Goal: Information Seeking & Learning: Check status

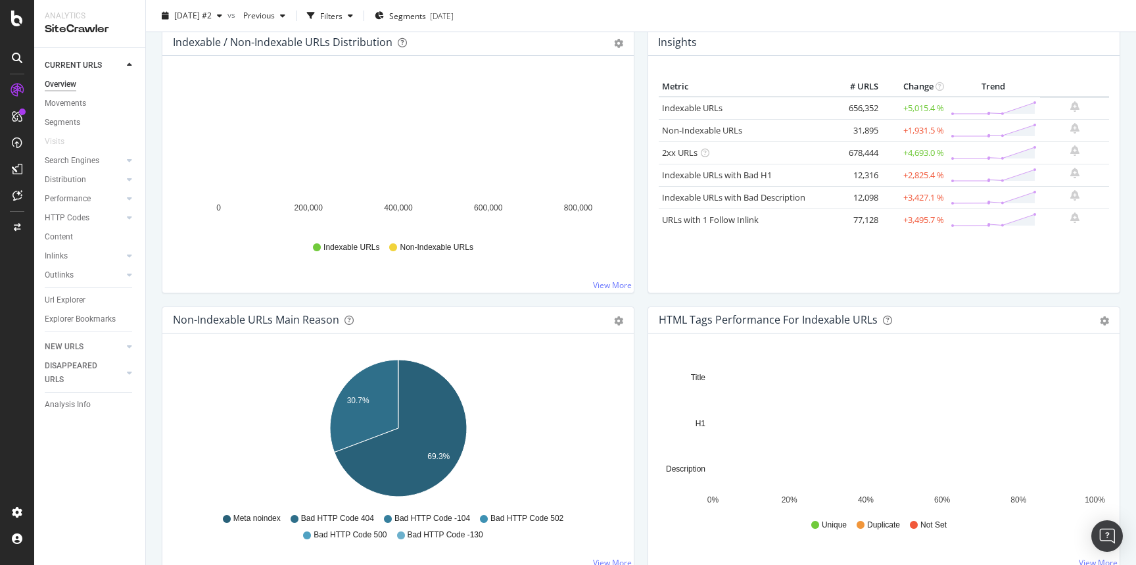
scroll to position [197, 0]
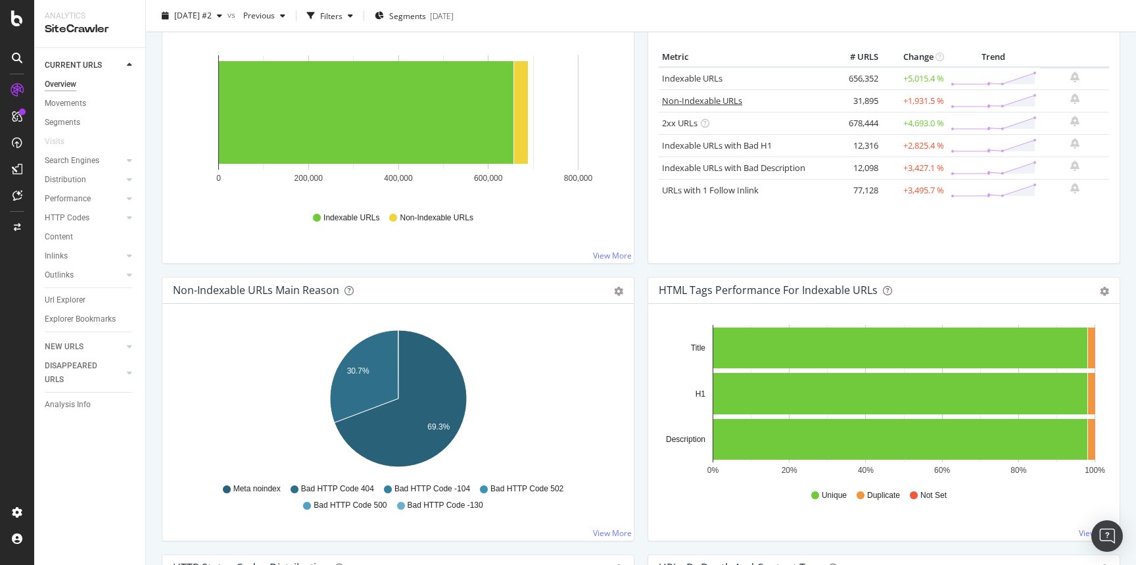
click at [738, 102] on link "Non-Indexable URLs" at bounding box center [702, 101] width 80 height 12
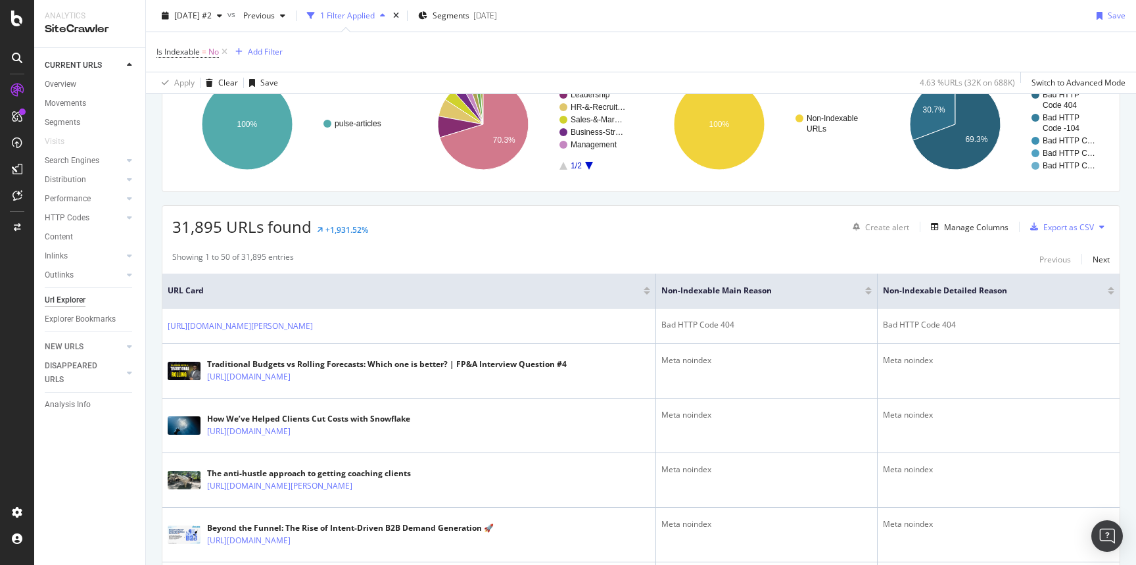
scroll to position [126, 0]
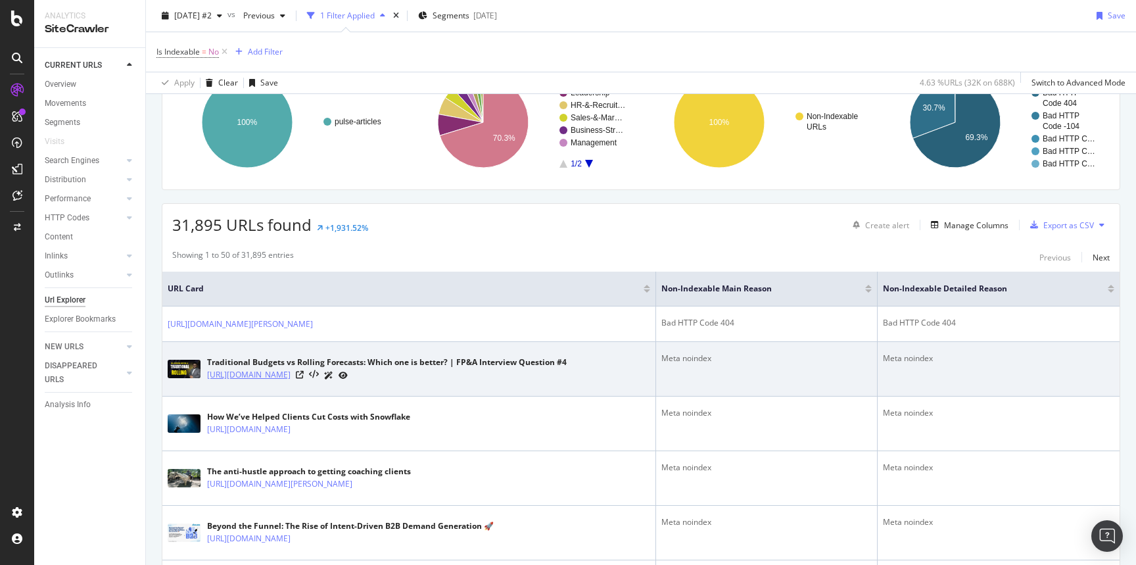
click at [216, 381] on link "[URL][DOMAIN_NAME]" at bounding box center [249, 374] width 84 height 13
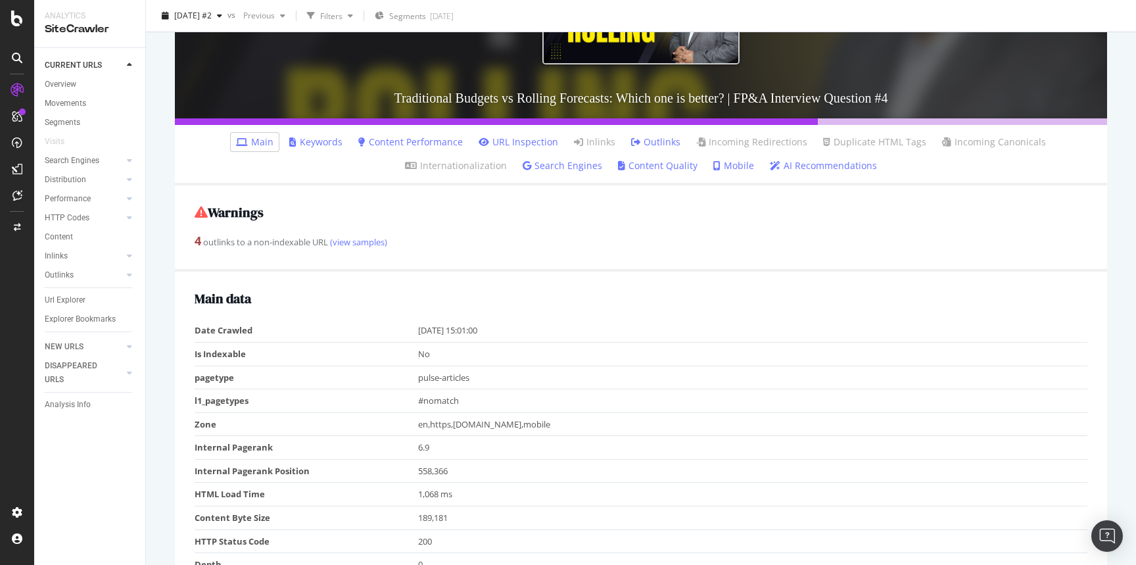
scroll to position [246, 0]
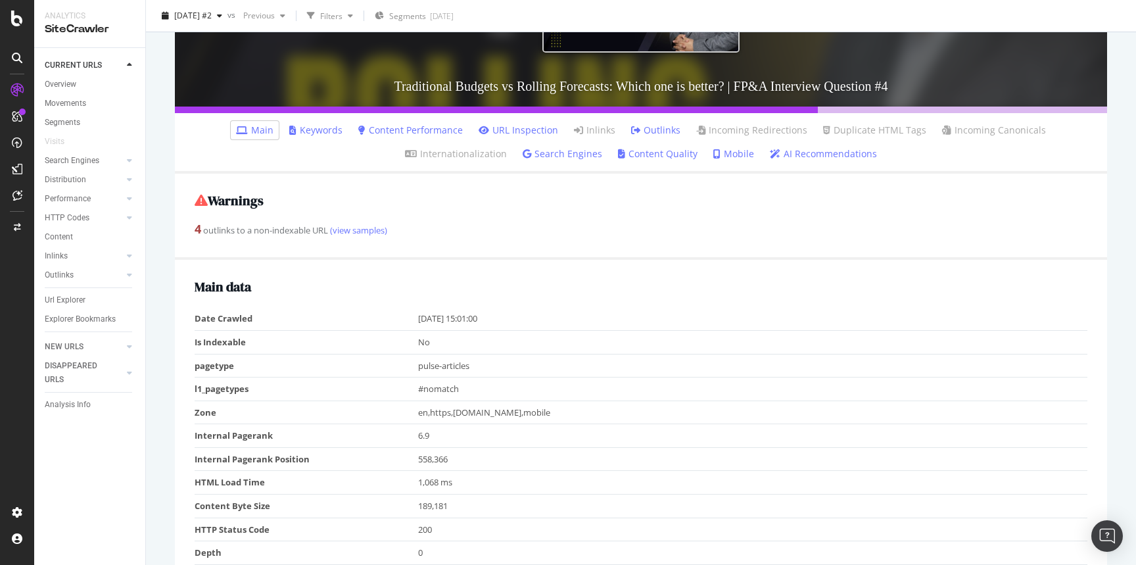
click at [479, 129] on link "URL Inspection" at bounding box center [519, 130] width 80 height 13
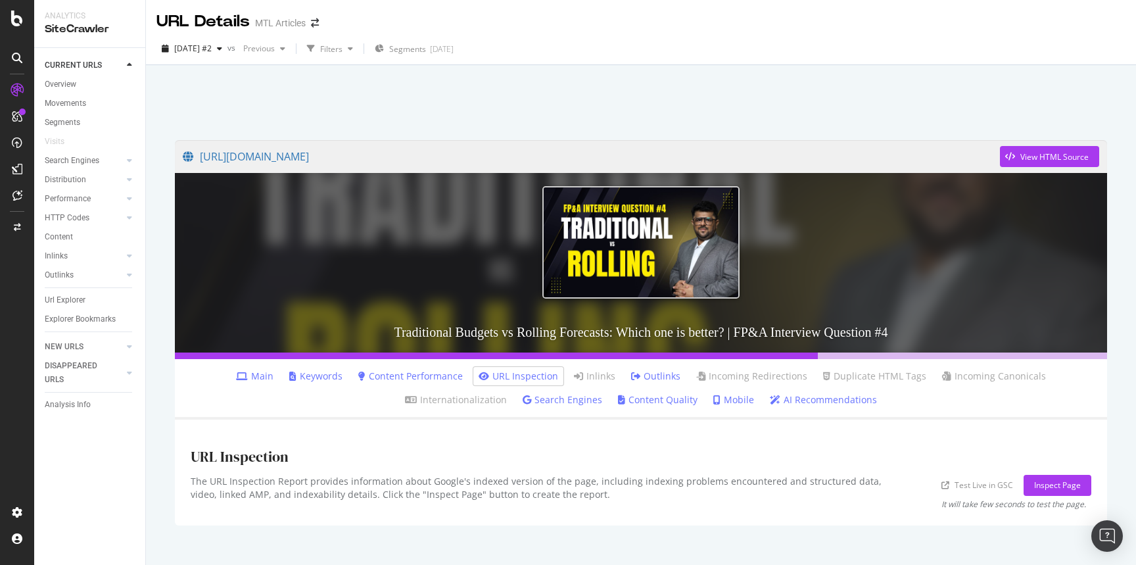
scroll to position [20, 0]
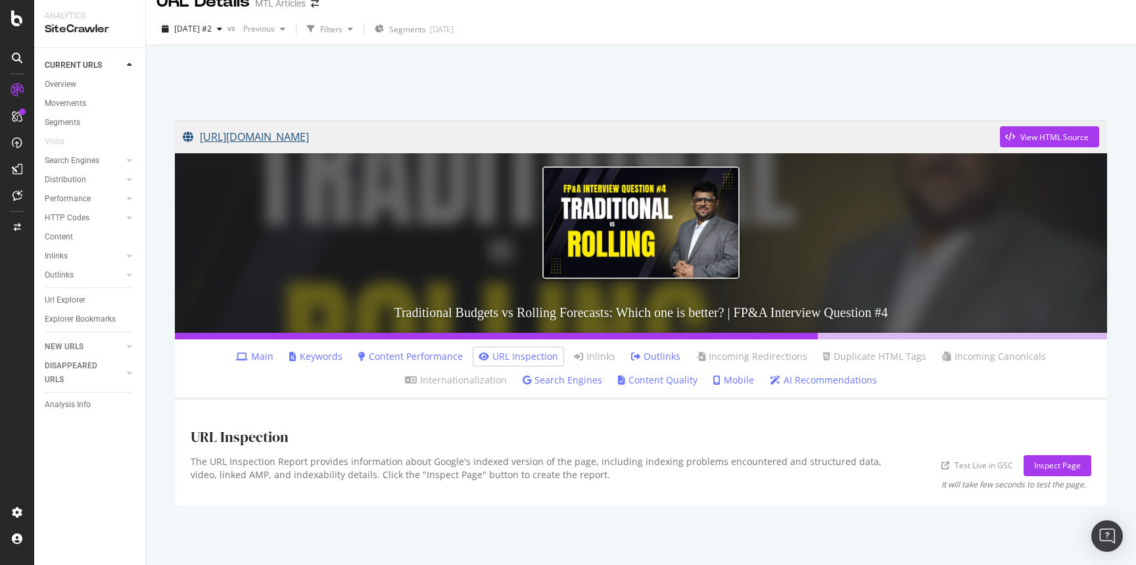
click at [702, 131] on link "[URL][DOMAIN_NAME]" at bounding box center [591, 136] width 817 height 33
